Goal: Task Accomplishment & Management: Use online tool/utility

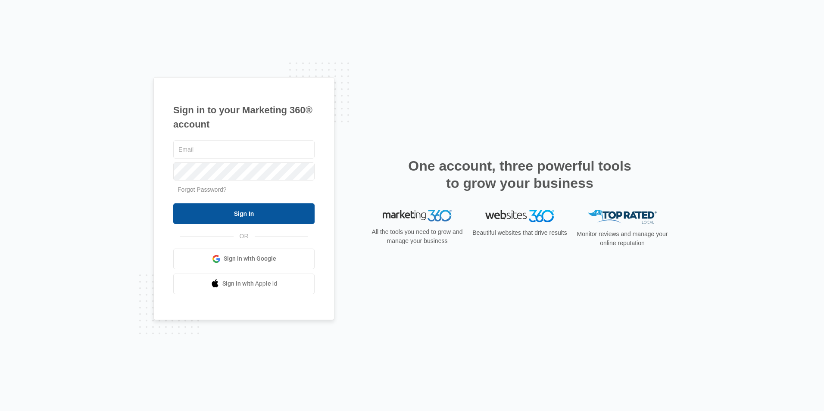
type input "[EMAIL_ADDRESS][DOMAIN_NAME]"
click at [218, 206] on input "Sign In" at bounding box center [243, 213] width 141 height 21
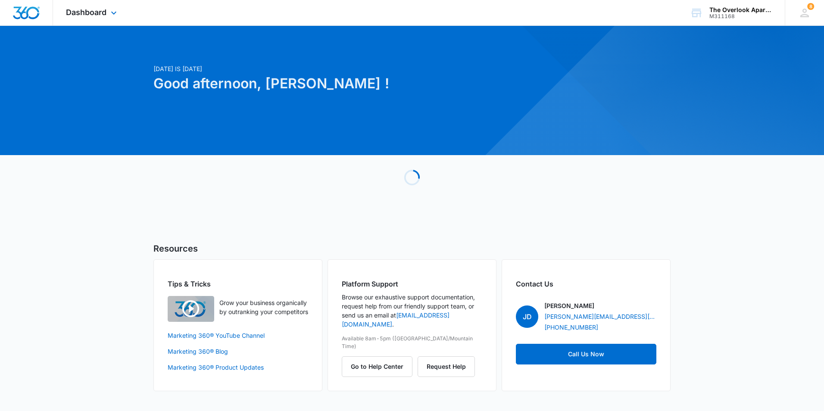
click at [111, 3] on div "Dashboard Apps Reputation Websites Forms CRM Email Social Content Ads Intellige…" at bounding box center [92, 12] width 79 height 25
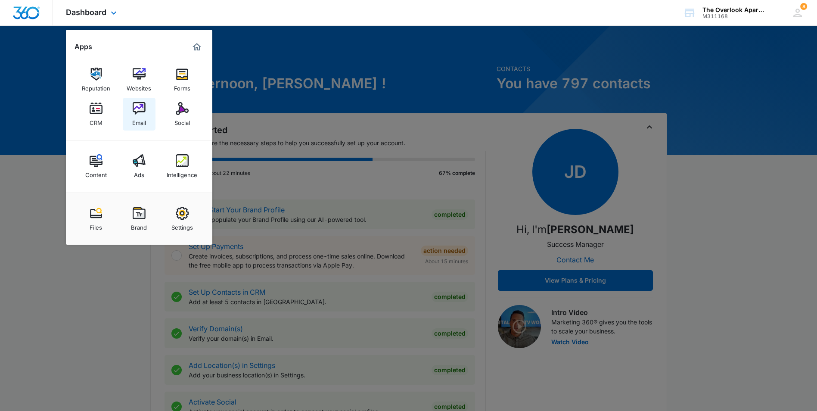
click at [140, 107] on img at bounding box center [139, 108] width 13 height 13
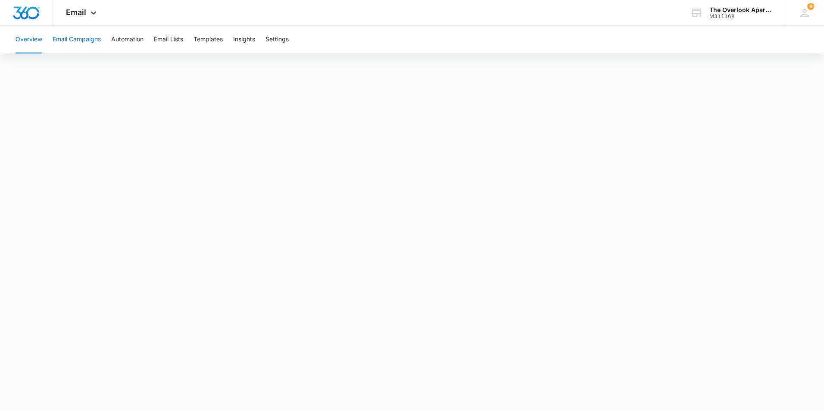
click at [86, 48] on button "Email Campaigns" at bounding box center [77, 40] width 48 height 28
